Goal: Find specific page/section: Find specific page/section

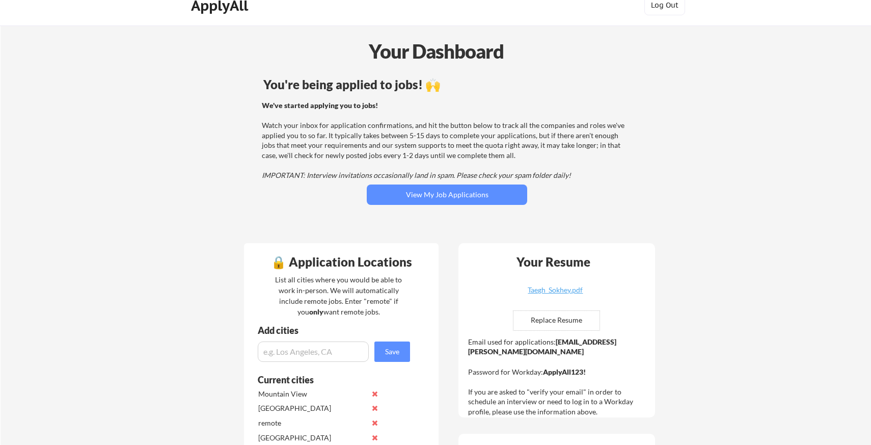
scroll to position [14, 0]
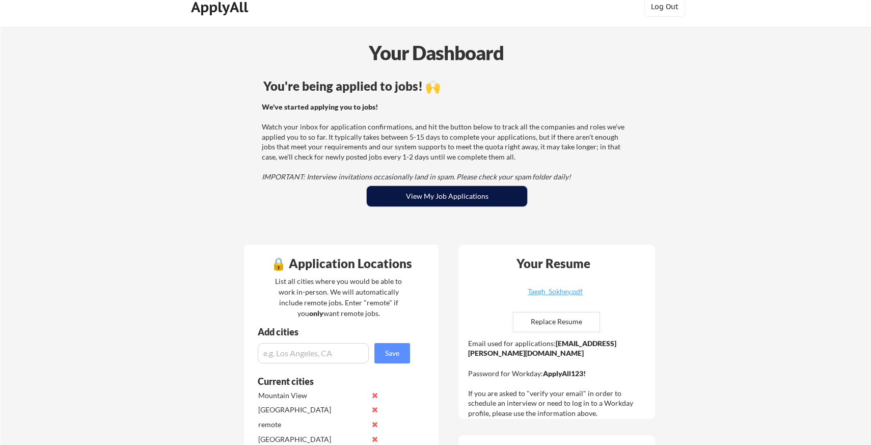
click at [454, 203] on button "View My Job Applications" at bounding box center [447, 196] width 161 height 20
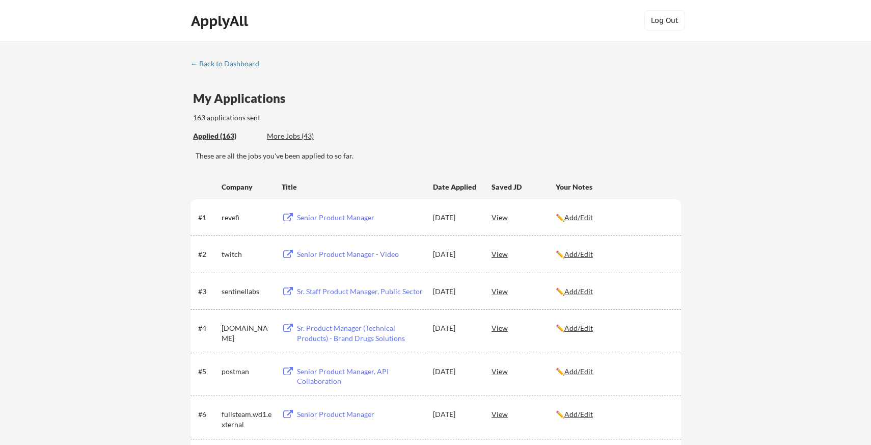
click at [292, 139] on div "More Jobs (43)" at bounding box center [304, 136] width 75 height 10
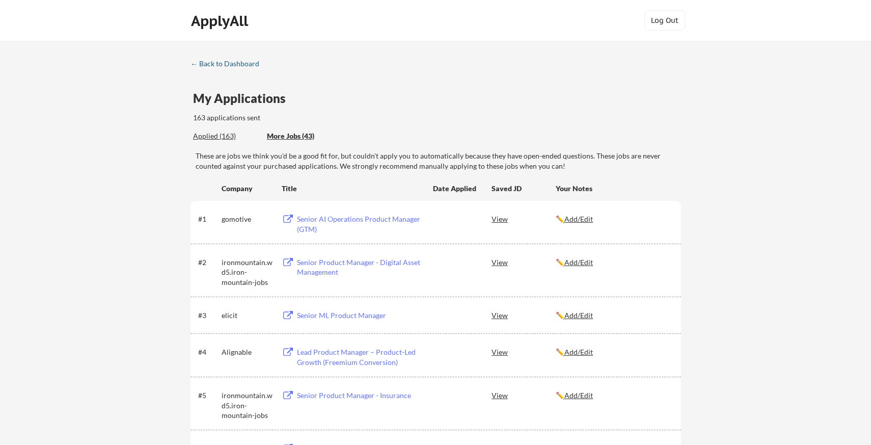
click at [202, 62] on div "← Back to Dashboard" at bounding box center [229, 63] width 76 height 7
